Goal: Navigation & Orientation: Go to known website

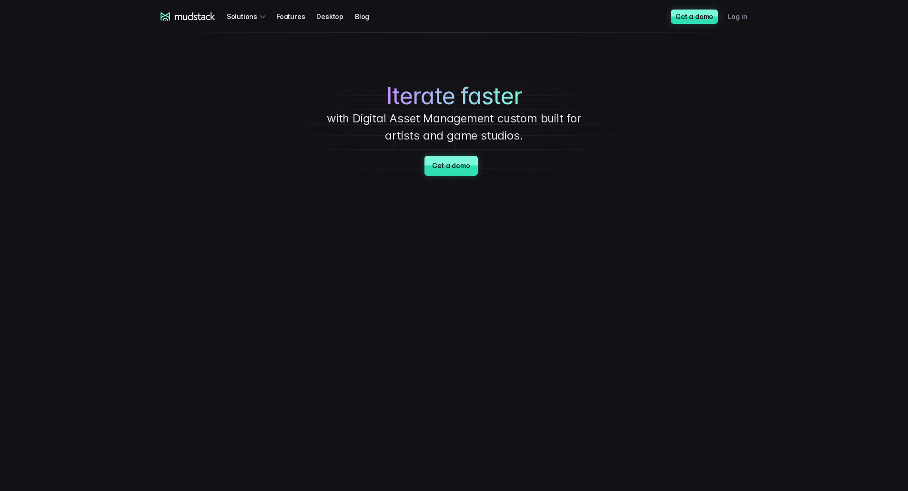
click at [738, 17] on link "Log in" at bounding box center [742, 17] width 31 height 18
click at [744, 20] on link "Log in" at bounding box center [742, 17] width 31 height 18
